Goal: Find specific page/section: Find specific page/section

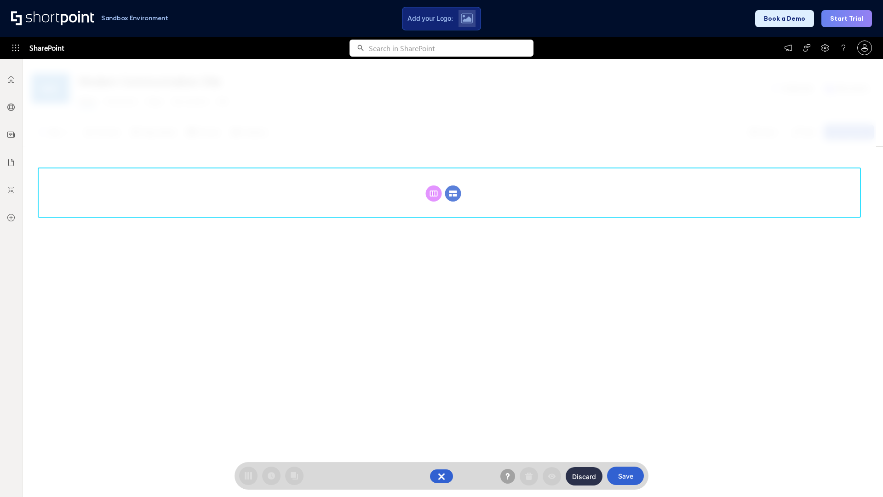
click at [453, 193] on circle at bounding box center [453, 193] width 16 height 16
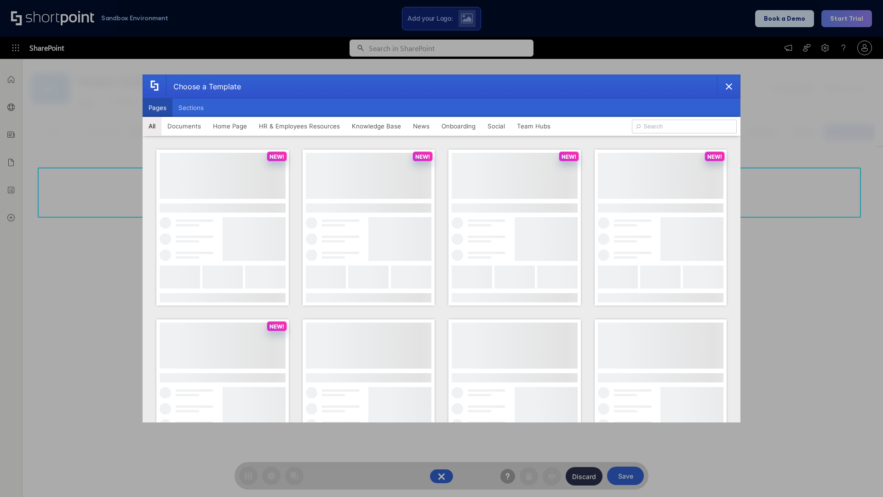
click at [157, 108] on button "Pages" at bounding box center [158, 107] width 30 height 18
type input "Social Layout 2"
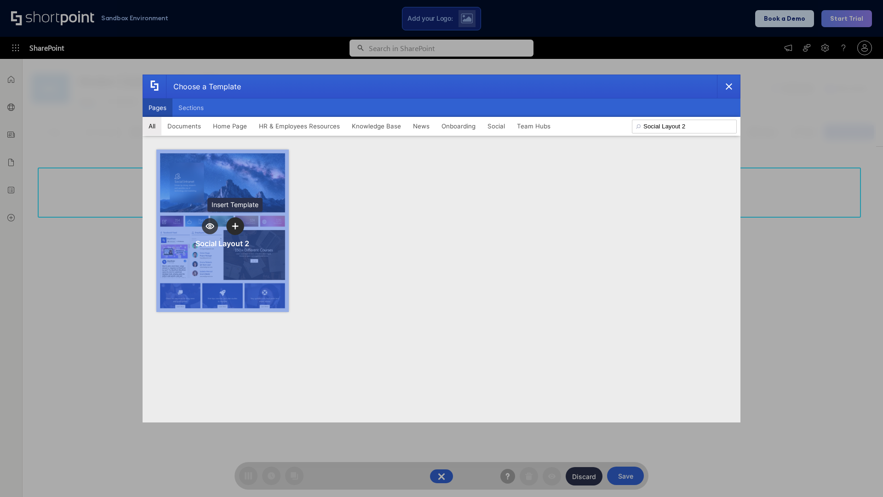
click at [235, 226] on icon "template selector" at bounding box center [235, 226] width 6 height 6
